Goal: Information Seeking & Learning: Learn about a topic

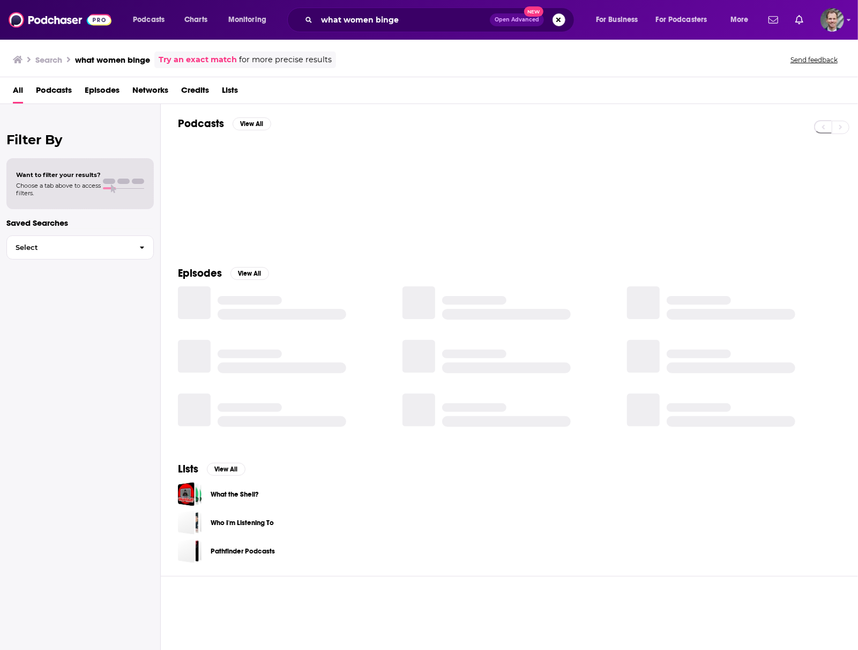
click at [558, 16] on button "Search podcasts, credits, & more..." at bounding box center [559, 19] width 13 height 13
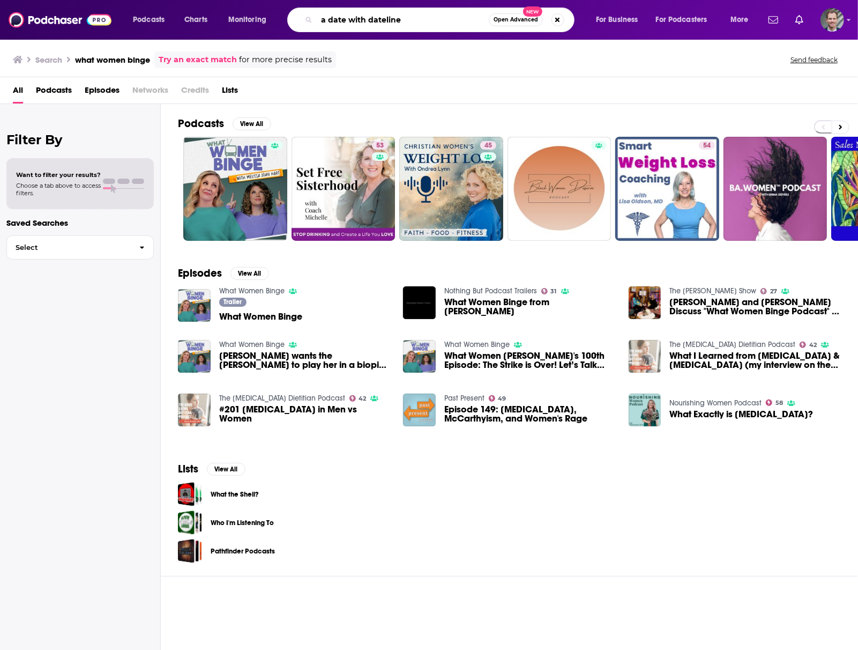
type input "a date with dateline"
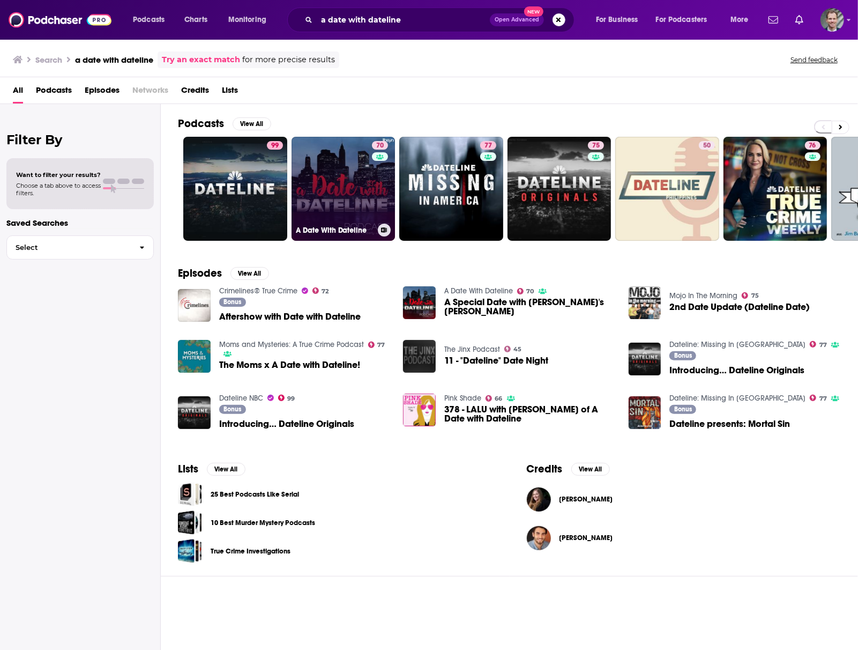
click at [342, 185] on link "70 A Date With Dateline" at bounding box center [344, 189] width 104 height 104
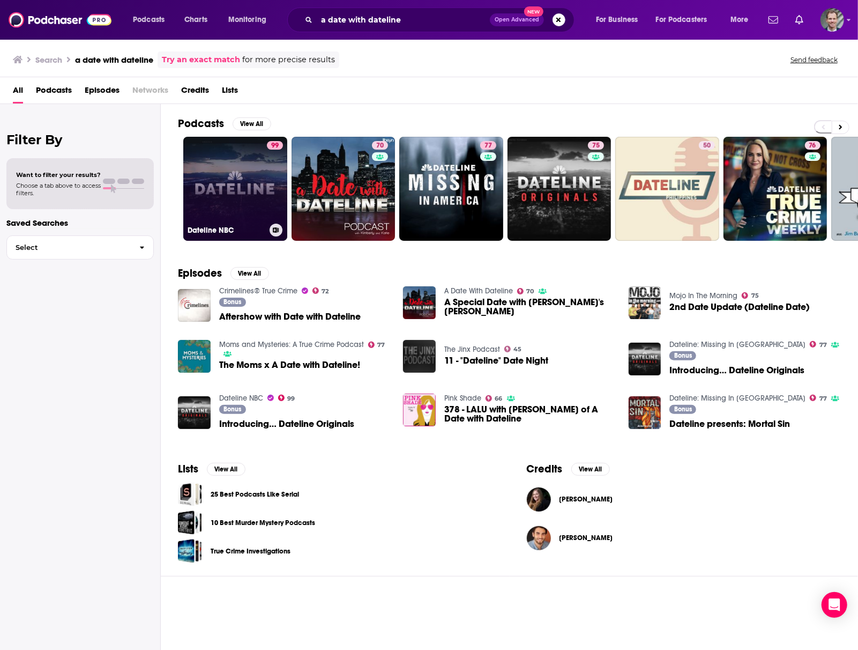
click at [230, 187] on link "99 Dateline NBC" at bounding box center [235, 189] width 104 height 104
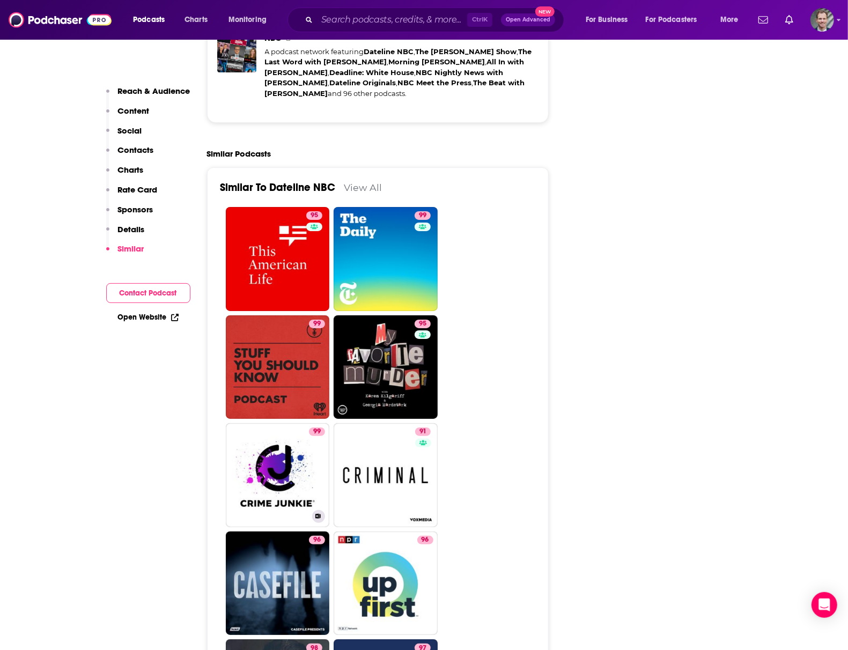
scroll to position [2931, 0]
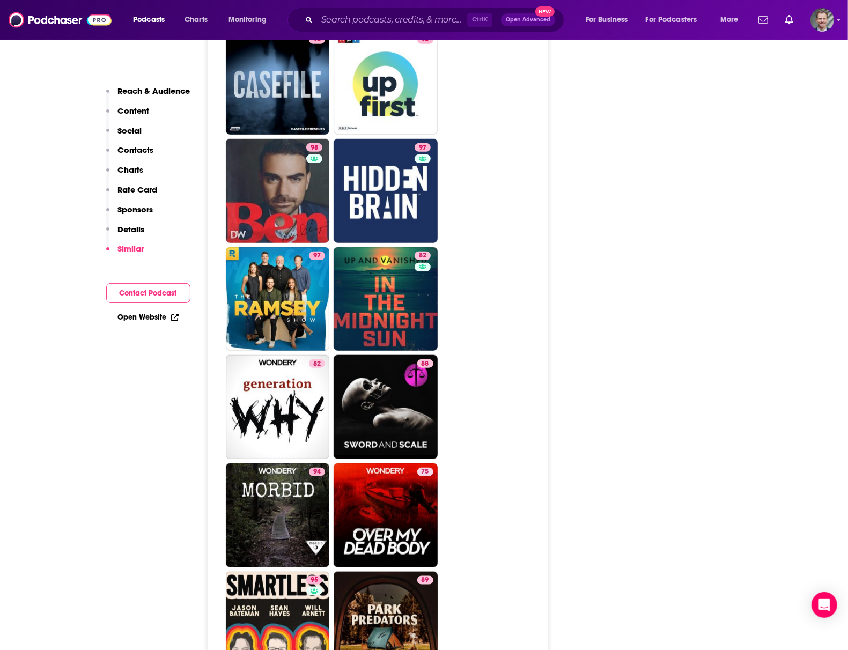
click at [95, 535] on div "About Insights Episodes 1176 Reviews 9 Credits 57 Lists 41 Similar Podcast Insi…" at bounding box center [335, 398] width 491 height 6252
click at [367, 22] on input "Search podcasts, credits, & more..." at bounding box center [392, 19] width 150 height 17
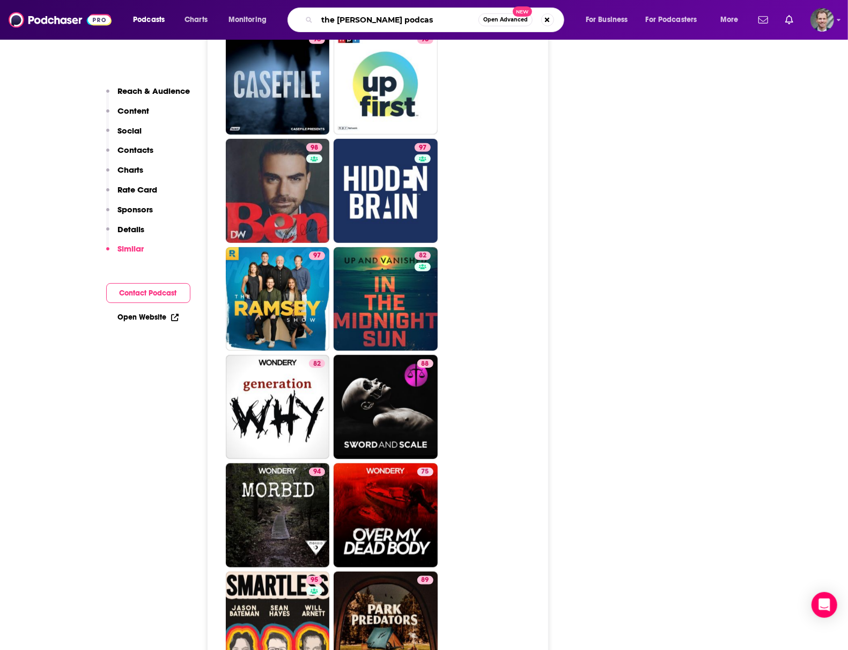
type input "the [PERSON_NAME] podcast"
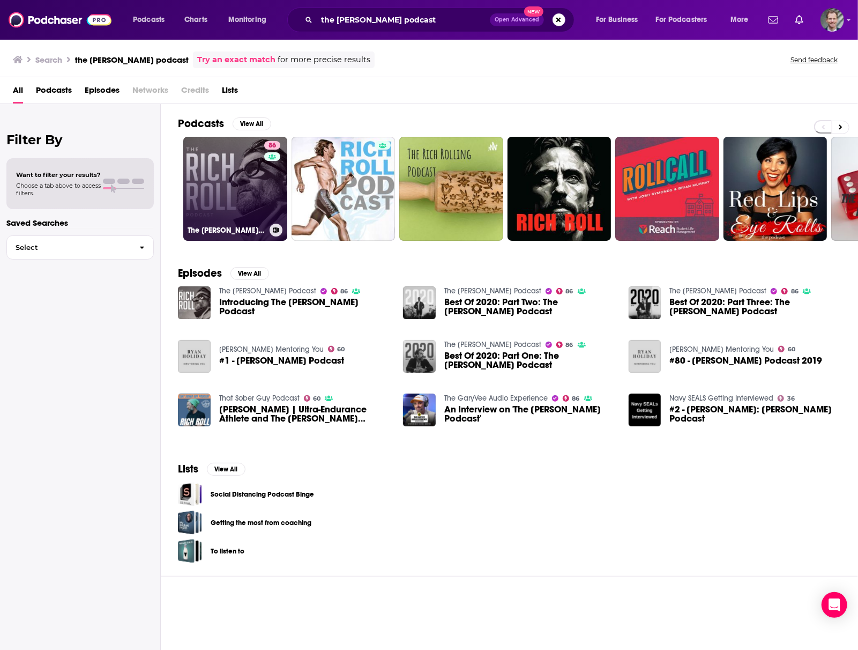
click at [207, 179] on link "86 The [PERSON_NAME] Podcast" at bounding box center [235, 189] width 104 height 104
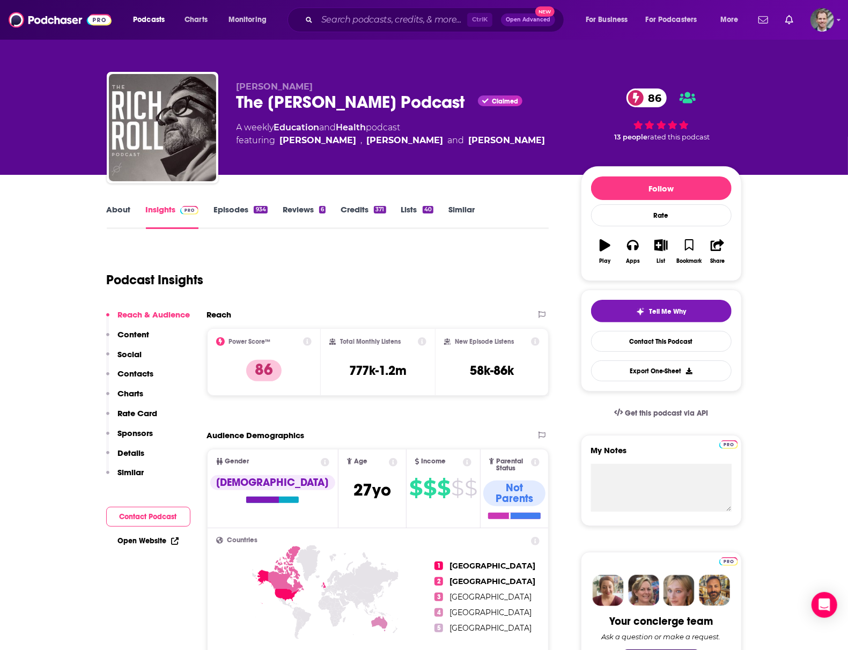
scroll to position [71, 0]
